Goal: Check status

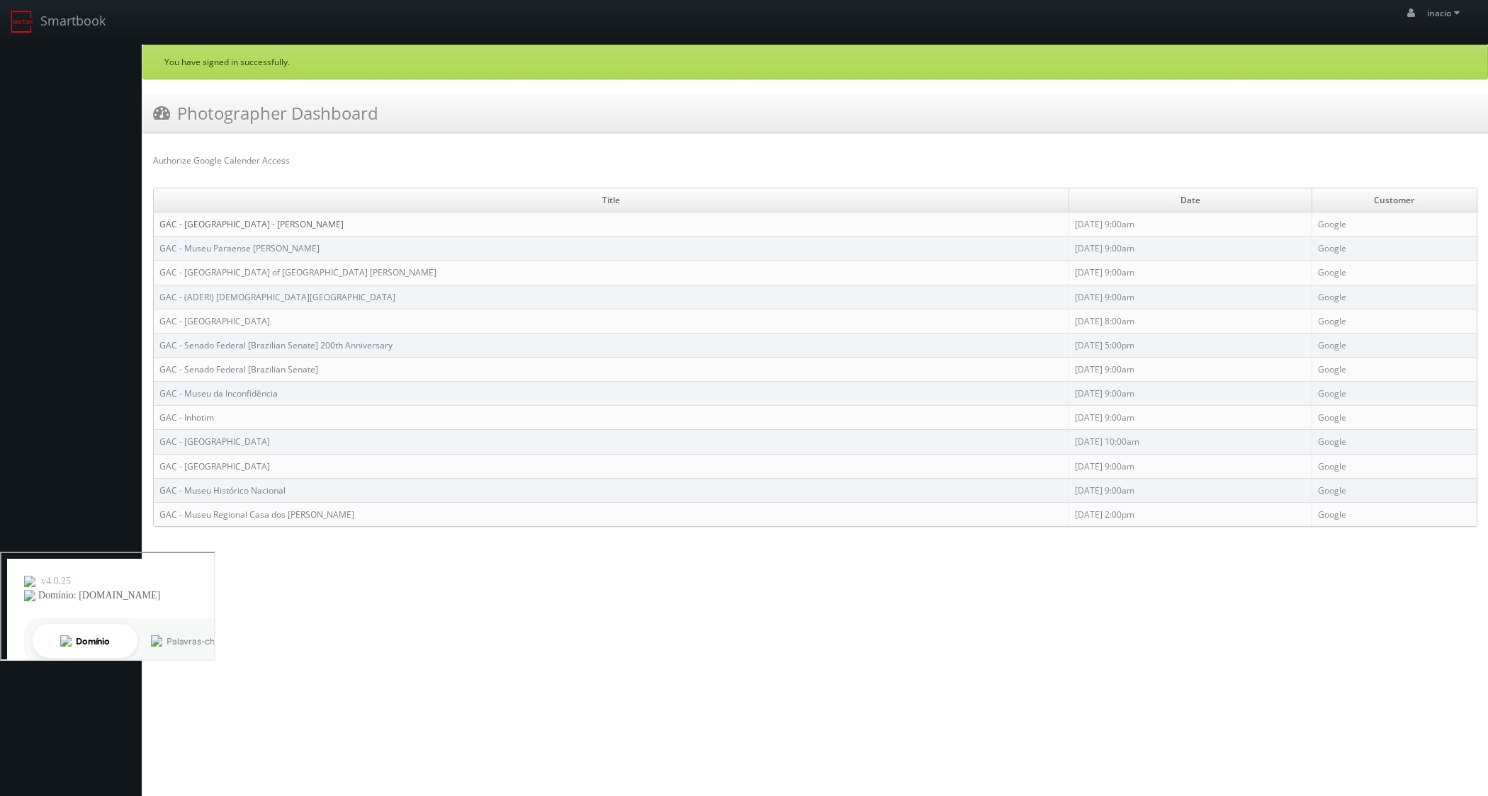
click at [298, 225] on link "GAC - [GEOGRAPHIC_DATA] - [PERSON_NAME]" at bounding box center [251, 224] width 184 height 12
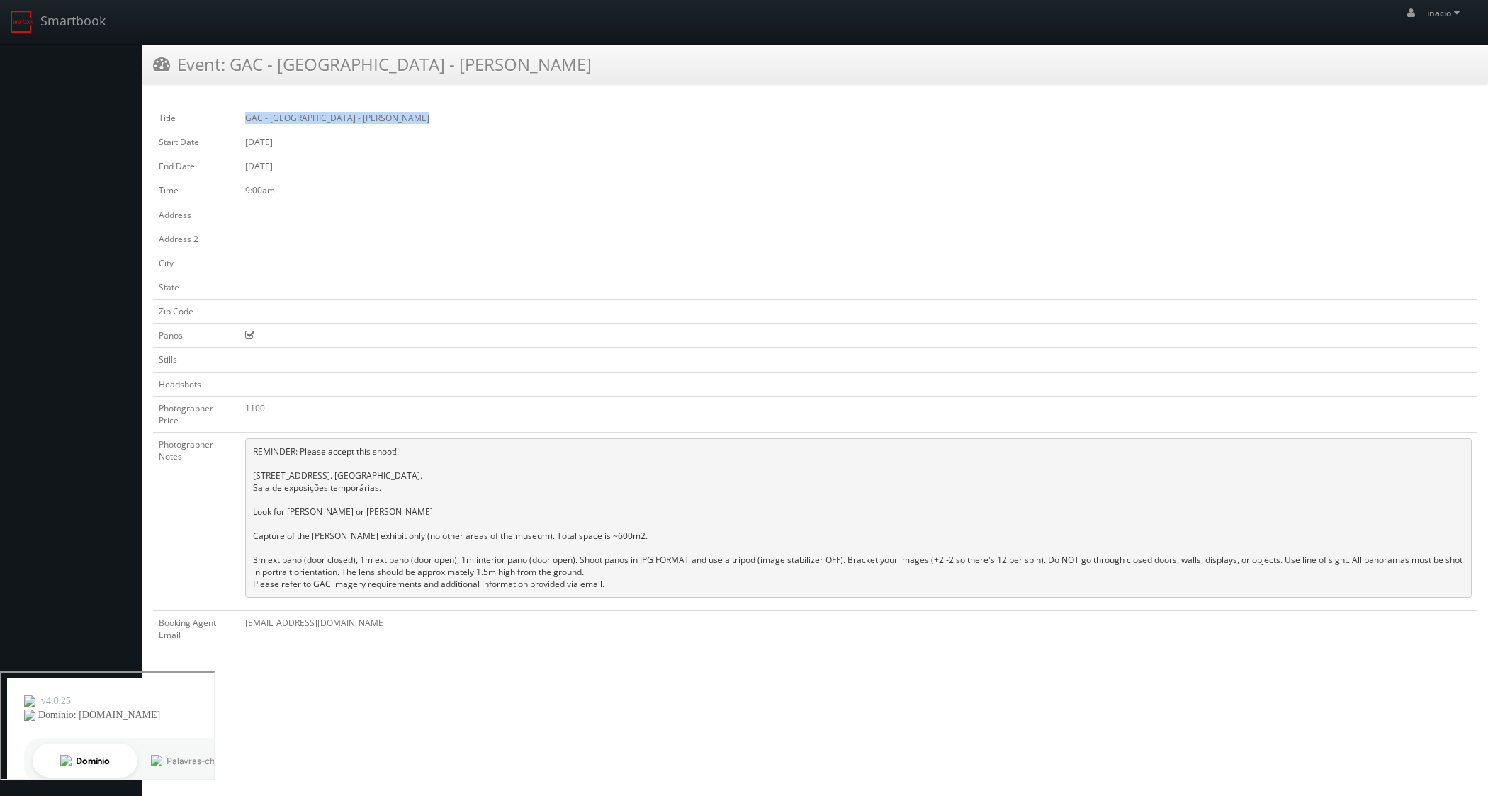
drag, startPoint x: 247, startPoint y: 118, endPoint x: 424, endPoint y: 122, distance: 177.9
click at [424, 122] on td "GAC - [GEOGRAPHIC_DATA] - [PERSON_NAME]" at bounding box center [858, 118] width 1238 height 24
copy td "GAC - [GEOGRAPHIC_DATA] - [PERSON_NAME]"
